Goal: Information Seeking & Learning: Learn about a topic

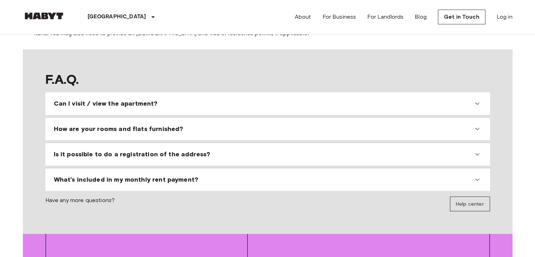
scroll to position [629, 0]
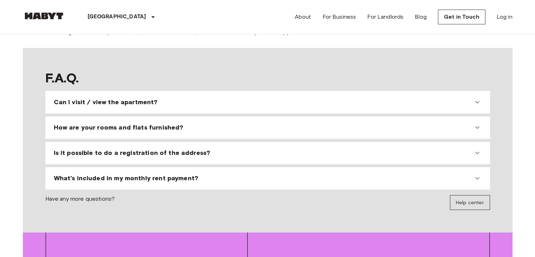
click at [231, 123] on div "How are your rooms and flats furnished?" at bounding box center [264, 127] width 420 height 8
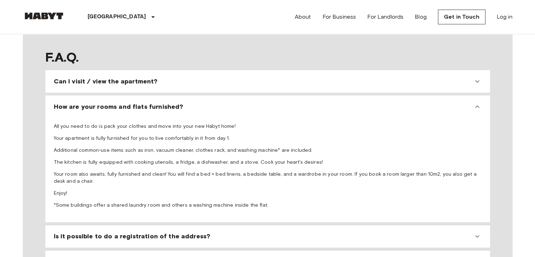
scroll to position [650, 0]
click at [194, 257] on div "What's included in my monthly rent payment?" at bounding box center [264, 261] width 420 height 8
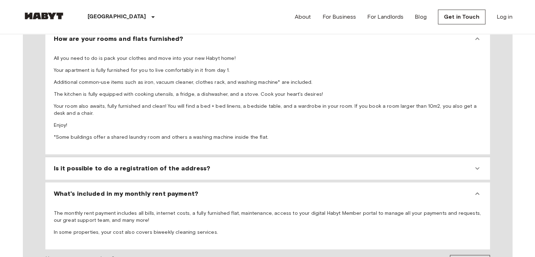
scroll to position [718, 0]
click at [221, 164] on div "Is it possible to do a registration of the address?" at bounding box center [264, 168] width 420 height 8
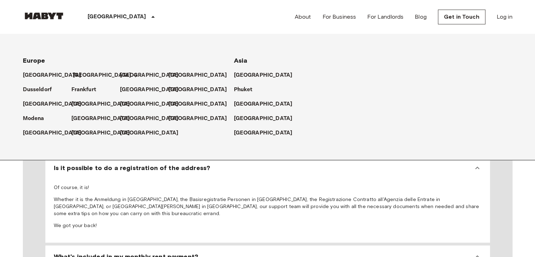
click at [77, 75] on p "[GEOGRAPHIC_DATA]" at bounding box center [102, 75] width 59 height 8
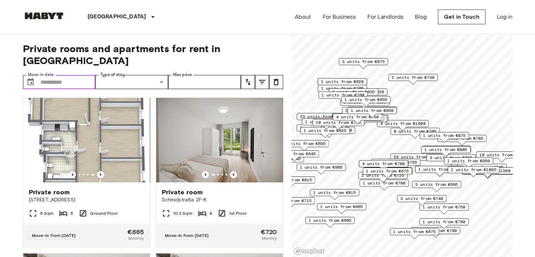
click at [75, 75] on input "Move-in date" at bounding box center [67, 82] width 55 height 14
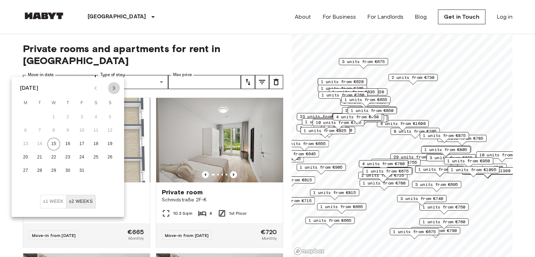
click at [113, 88] on icon "Next month" at bounding box center [114, 88] width 8 height 8
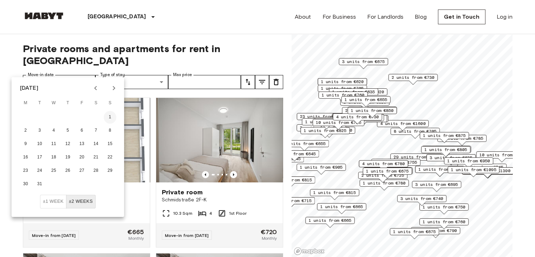
click at [106, 115] on button "1" at bounding box center [110, 117] width 13 height 13
type input "**********"
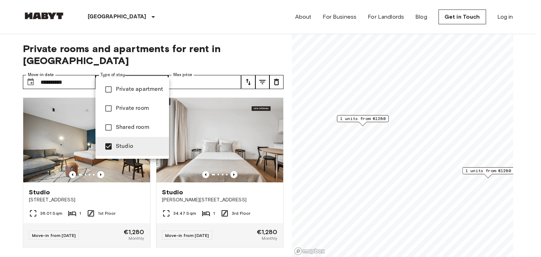
click at [214, 24] on div at bounding box center [270, 128] width 541 height 257
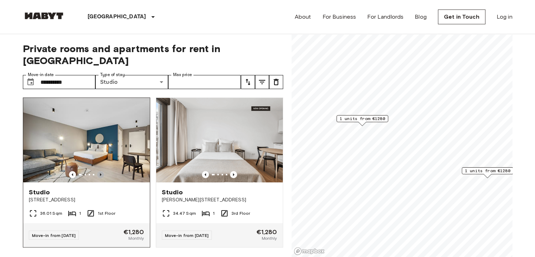
click at [100, 173] on icon "Previous image" at bounding box center [100, 174] width 1 height 3
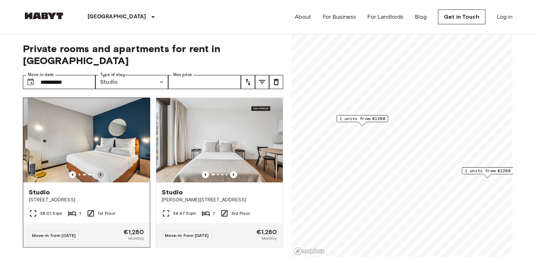
click at [100, 173] on icon "Previous image" at bounding box center [100, 174] width 1 height 3
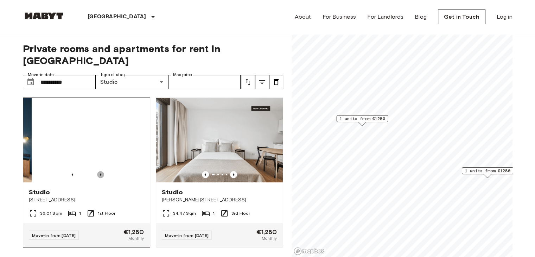
click at [100, 173] on icon "Previous image" at bounding box center [100, 174] width 1 height 3
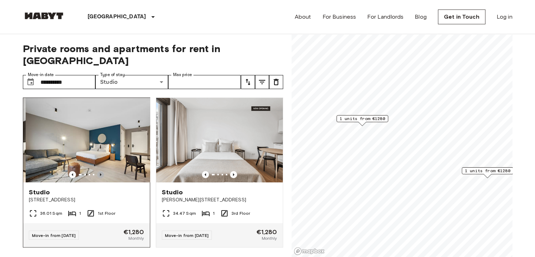
click at [100, 173] on icon "Previous image" at bounding box center [100, 174] width 1 height 3
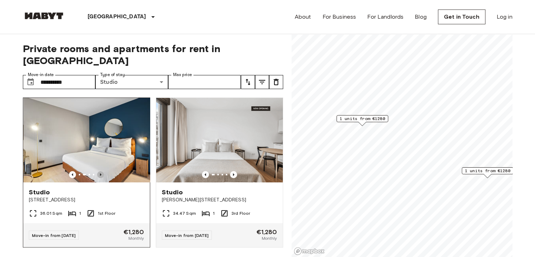
click at [100, 173] on icon "Previous image" at bounding box center [100, 174] width 1 height 3
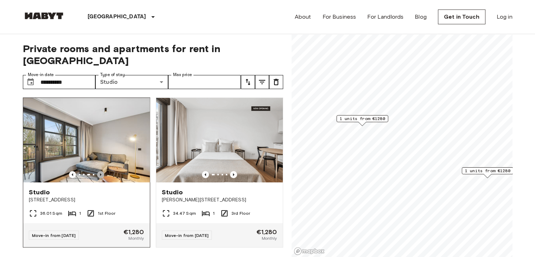
click at [100, 173] on icon "Previous image" at bounding box center [100, 174] width 1 height 3
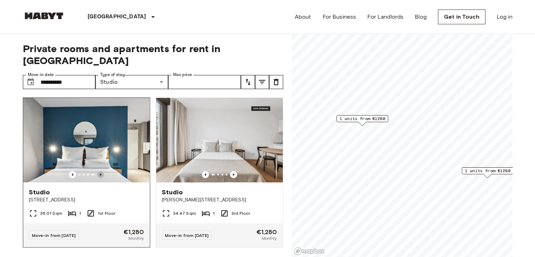
click at [100, 173] on icon "Previous image" at bounding box center [100, 174] width 1 height 3
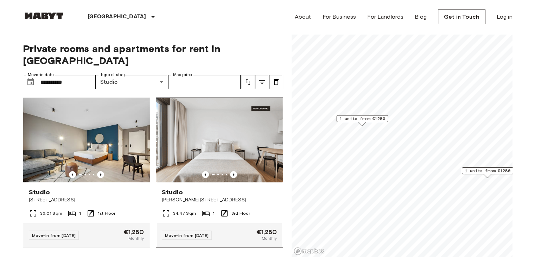
click at [241, 147] on img at bounding box center [219, 140] width 127 height 84
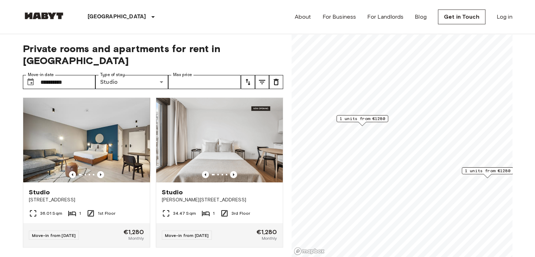
click at [122, 72] on label "Type of stay" at bounding box center [112, 75] width 25 height 6
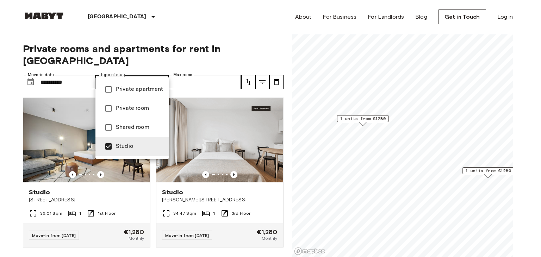
type input "**********"
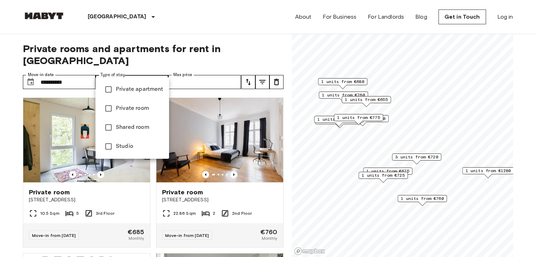
type input "**********"
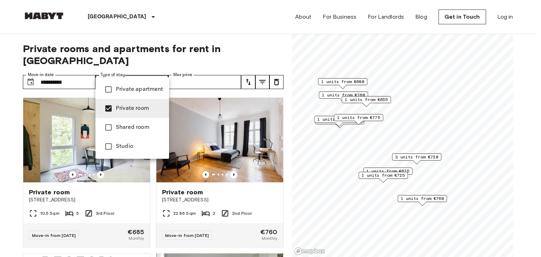
click at [248, 45] on div at bounding box center [270, 128] width 541 height 257
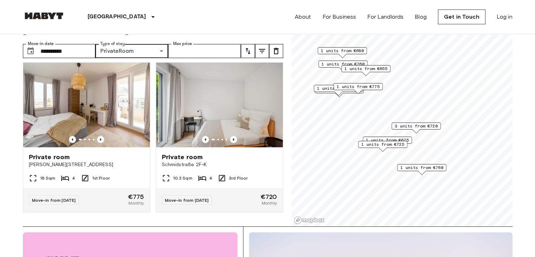
scroll to position [31, 0]
